Goal: Information Seeking & Learning: Learn about a topic

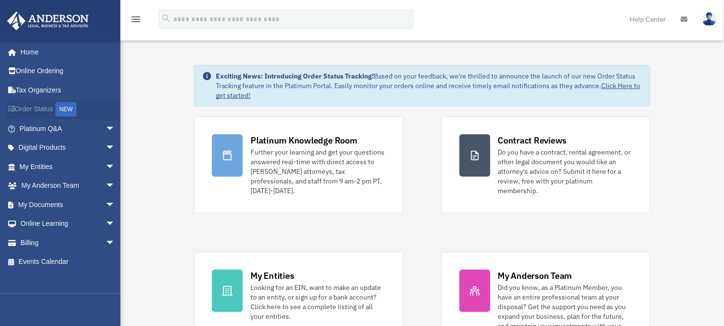
click at [64, 115] on div "NEW" at bounding box center [65, 109] width 21 height 14
click at [106, 128] on span "arrow_drop_down" at bounding box center [115, 129] width 19 height 20
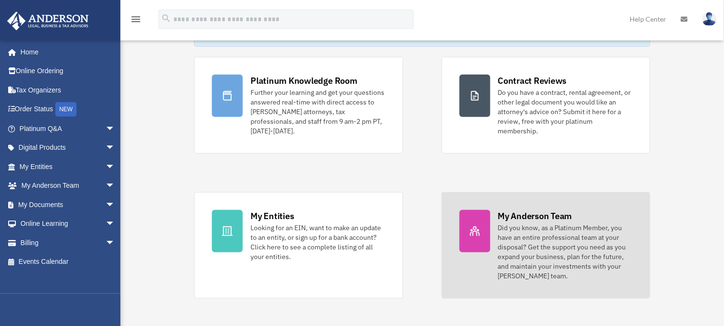
scroll to position [111, 0]
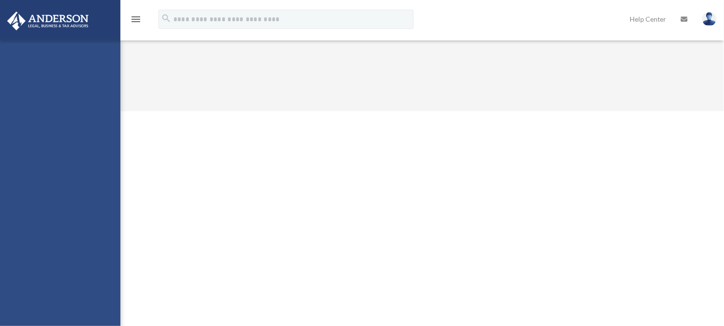
select select "******"
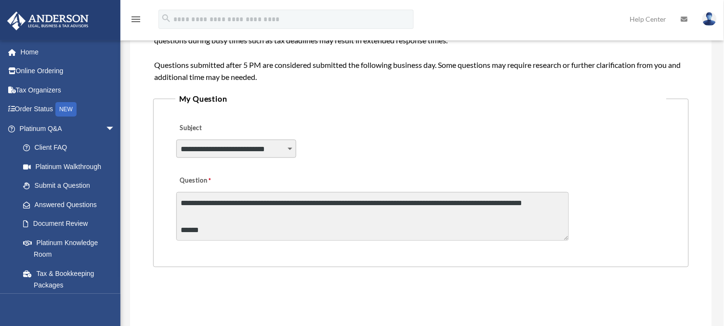
scroll to position [243, 0]
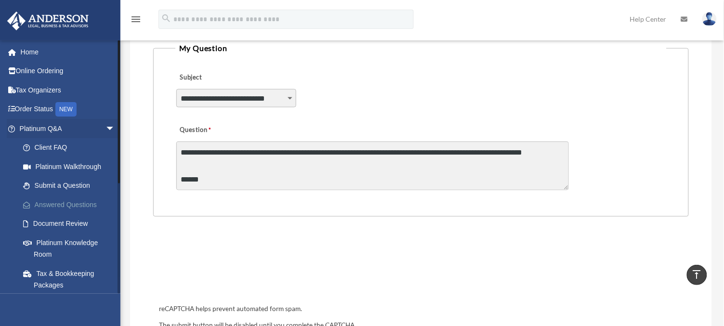
click at [85, 202] on link "Answered Questions" at bounding box center [71, 204] width 116 height 19
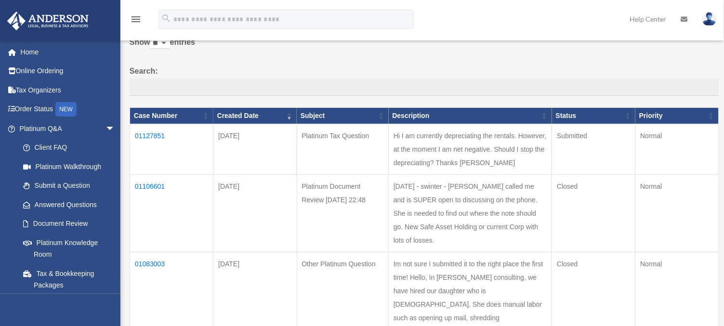
scroll to position [60, 0]
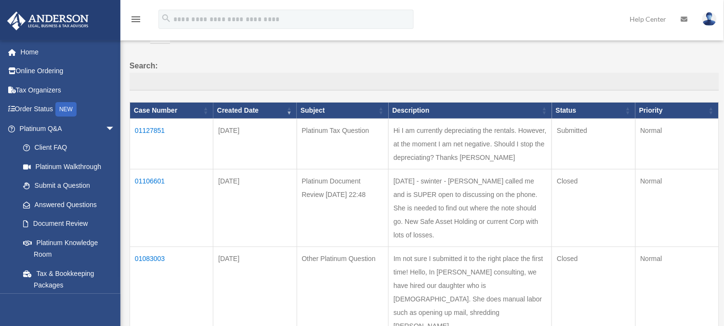
click at [140, 124] on td "01127851" at bounding box center [171, 144] width 83 height 51
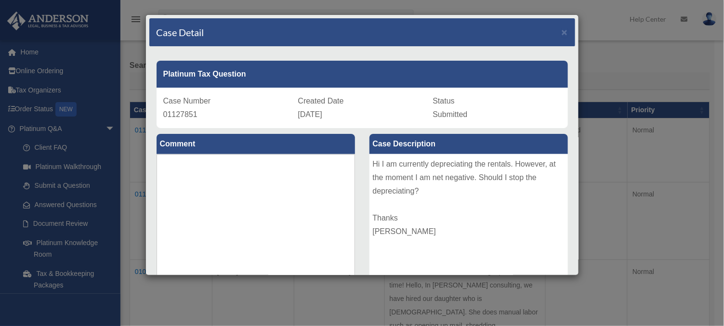
click at [646, 109] on div "Case Detail × Platinum Tax Question Case Number 01127851 Created Date September…" at bounding box center [362, 163] width 724 height 326
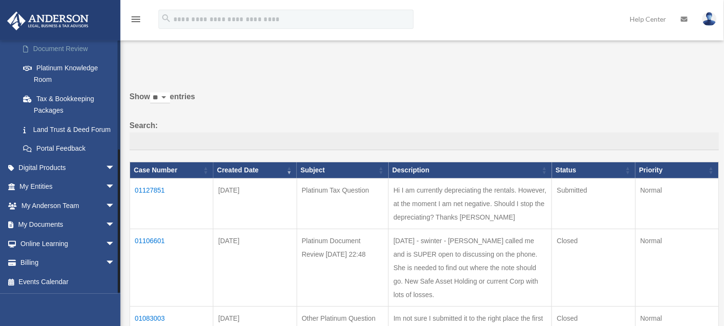
scroll to position [186, 0]
drag, startPoint x: 482, startPoint y: 219, endPoint x: 407, endPoint y: 190, distance: 80.6
click at [407, 190] on tr "01127851 Sep 29, 2025 Platinum Tax Question Hi I am currently depreciating the …" at bounding box center [424, 203] width 589 height 51
copy tr "Hi I am currently depreciating the rentals. However, at the moment I am net neg…"
